Goal: Task Accomplishment & Management: Use online tool/utility

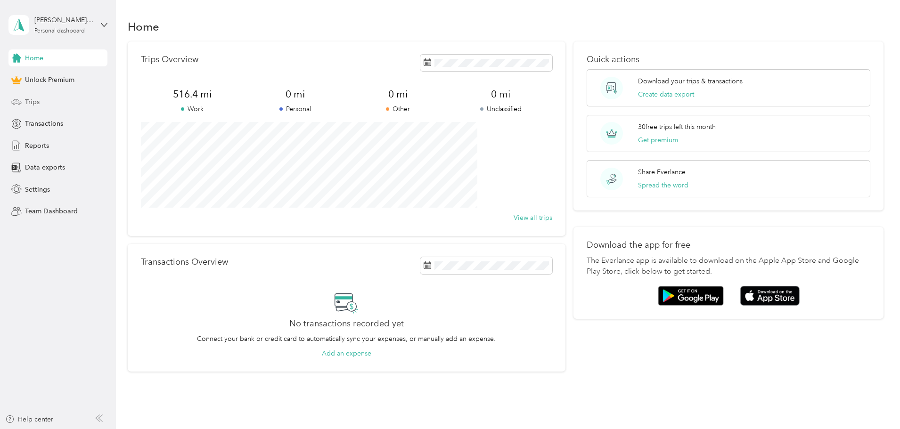
click at [35, 96] on div "Trips" at bounding box center [57, 101] width 99 height 17
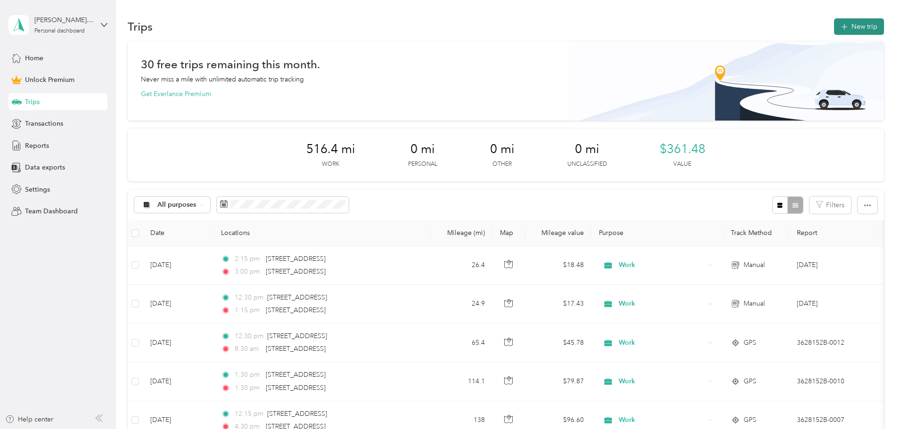
click at [834, 34] on button "New trip" at bounding box center [859, 26] width 50 height 16
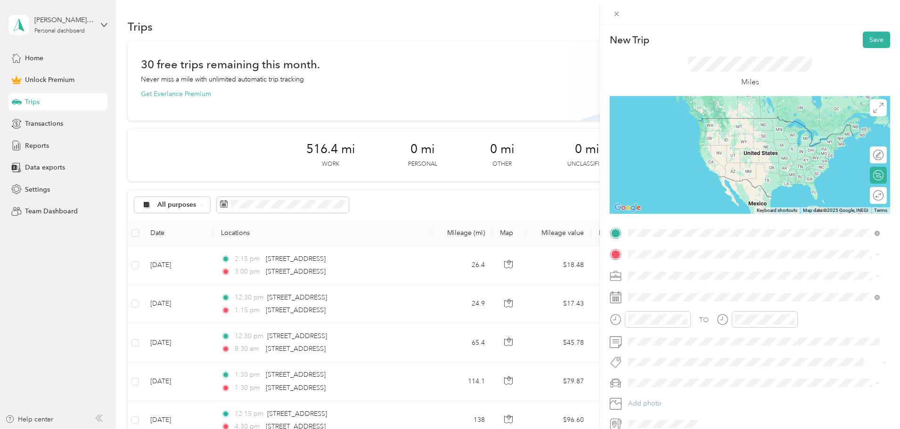
click at [740, 266] on span "[STREET_ADDRESS][US_STATE]" at bounding box center [693, 267] width 94 height 8
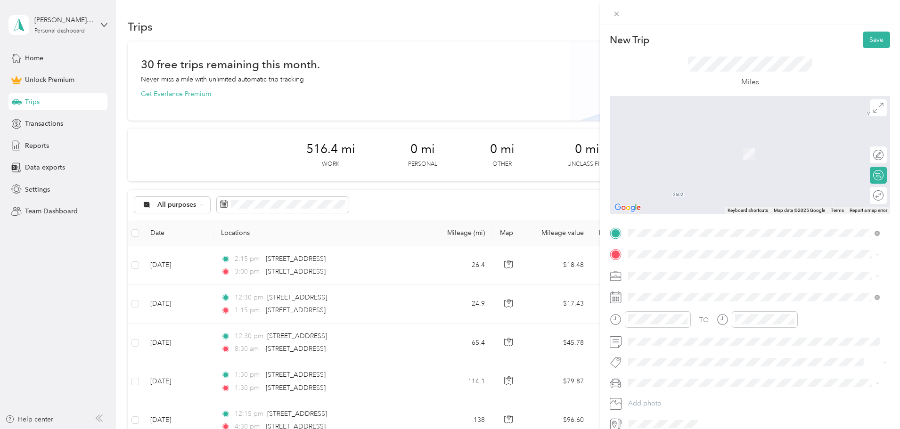
click at [685, 289] on div "Work" at bounding box center [754, 292] width 245 height 10
click at [660, 249] on span at bounding box center [757, 254] width 265 height 15
click at [677, 292] on span "[STREET_ADDRESS][US_STATE]" at bounding box center [693, 287] width 94 height 8
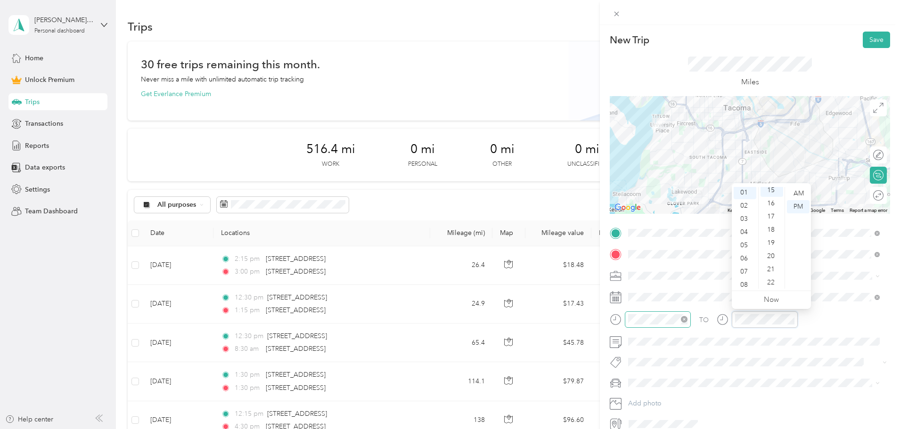
scroll to position [198, 0]
click at [662, 398] on button "Add photo" at bounding box center [757, 403] width 265 height 13
click at [654, 393] on li "Volkswagon Passat" at bounding box center [754, 400] width 258 height 16
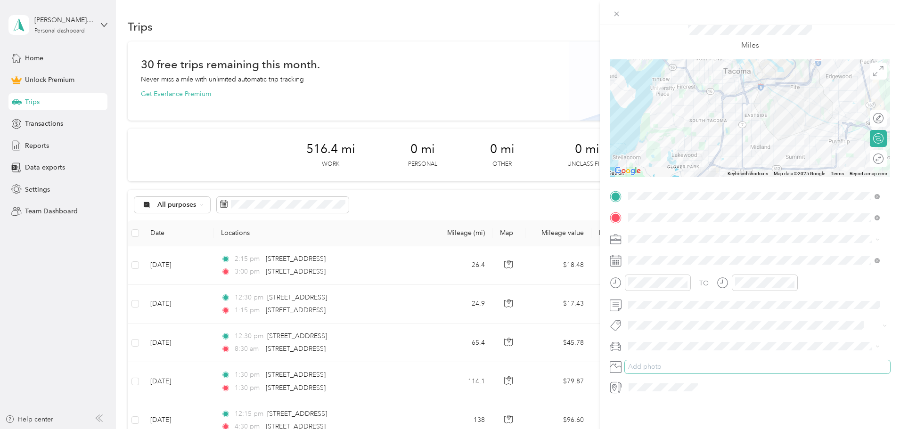
scroll to position [0, 0]
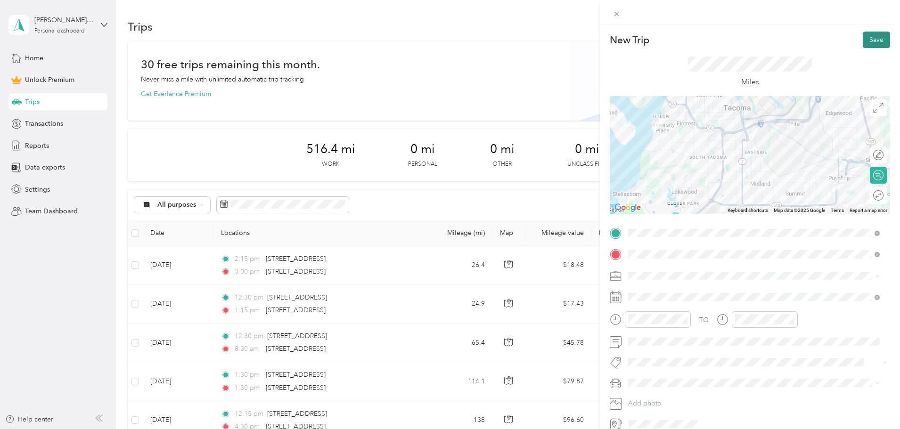
click at [868, 41] on button "Save" at bounding box center [876, 40] width 27 height 16
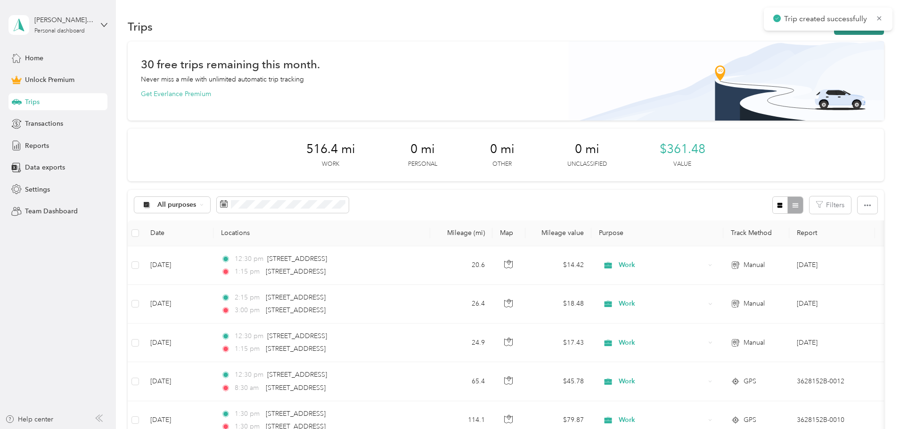
click at [834, 31] on button "New trip" at bounding box center [859, 26] width 50 height 16
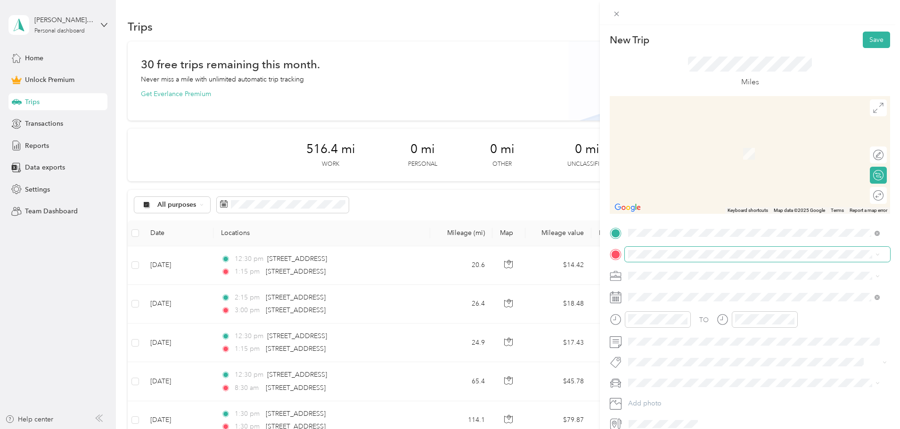
click at [681, 248] on span at bounding box center [757, 254] width 265 height 15
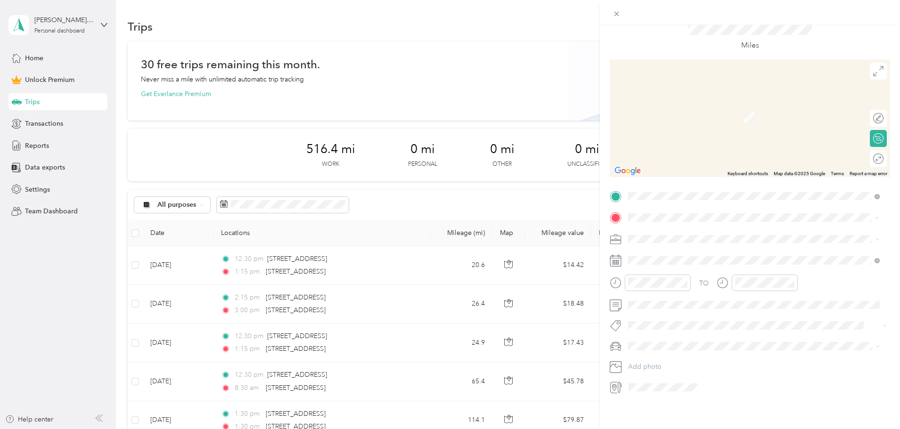
click at [703, 249] on span "[STREET_ADDRESS][US_STATE]" at bounding box center [693, 244] width 94 height 8
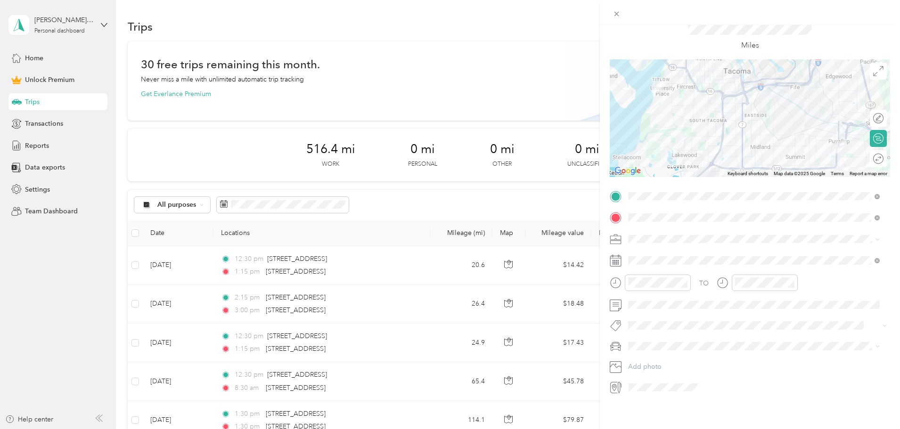
click at [675, 236] on span at bounding box center [757, 239] width 265 height 15
click at [658, 243] on li "Work" at bounding box center [754, 246] width 258 height 16
click at [626, 276] on div at bounding box center [658, 283] width 66 height 16
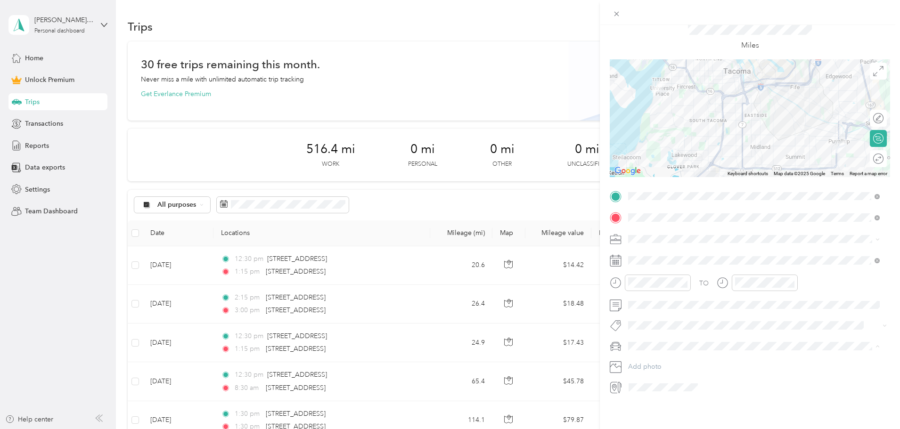
click at [670, 356] on span "Volkswagon Passat" at bounding box center [659, 356] width 55 height 8
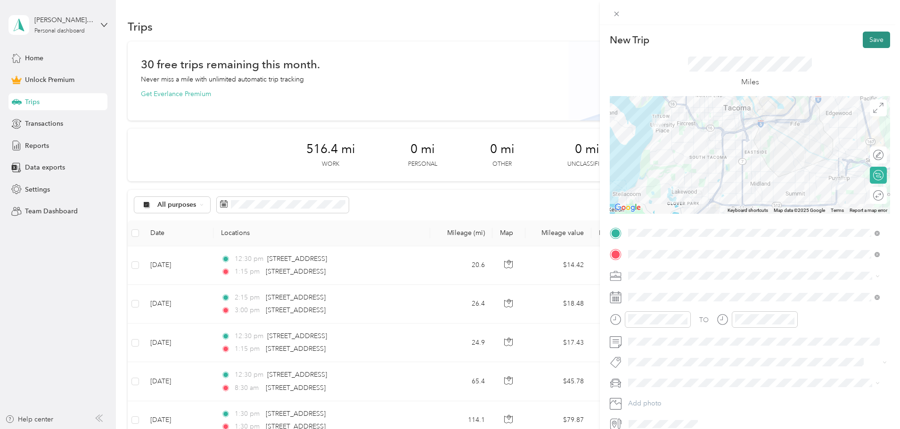
click at [863, 41] on button "Save" at bounding box center [876, 40] width 27 height 16
